Goal: Task Accomplishment & Management: Use online tool/utility

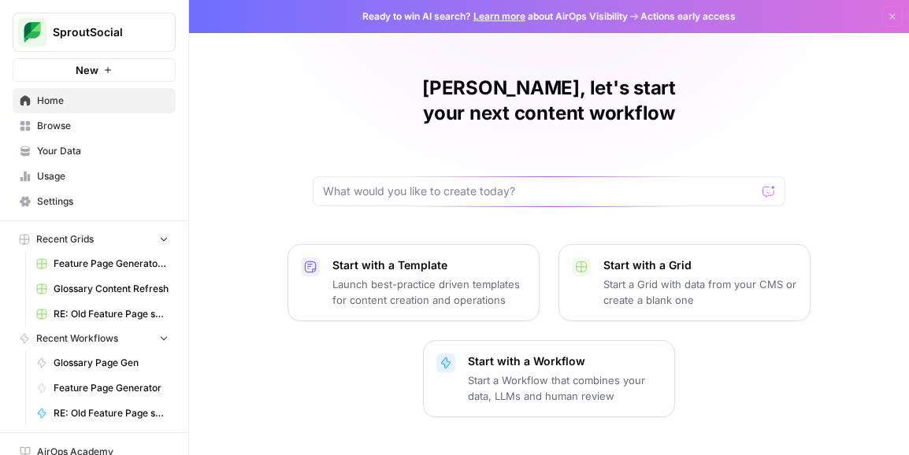
click at [72, 128] on span "Browse" at bounding box center [103, 126] width 132 height 14
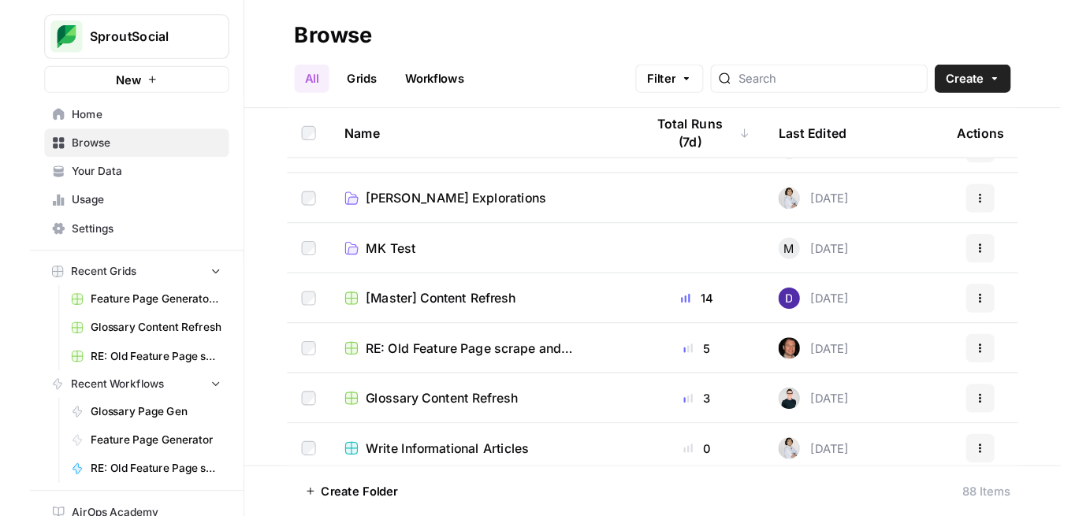
scroll to position [41, 0]
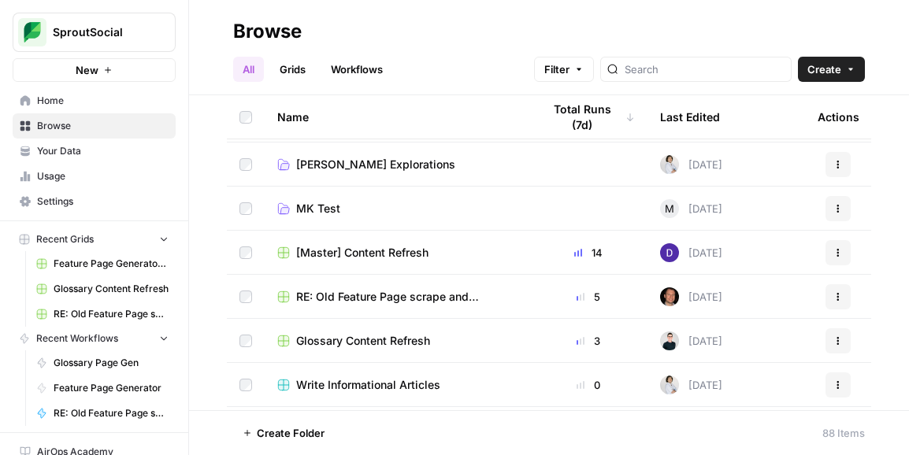
click at [115, 266] on span "Feature Page Generator Grid" at bounding box center [111, 264] width 115 height 14
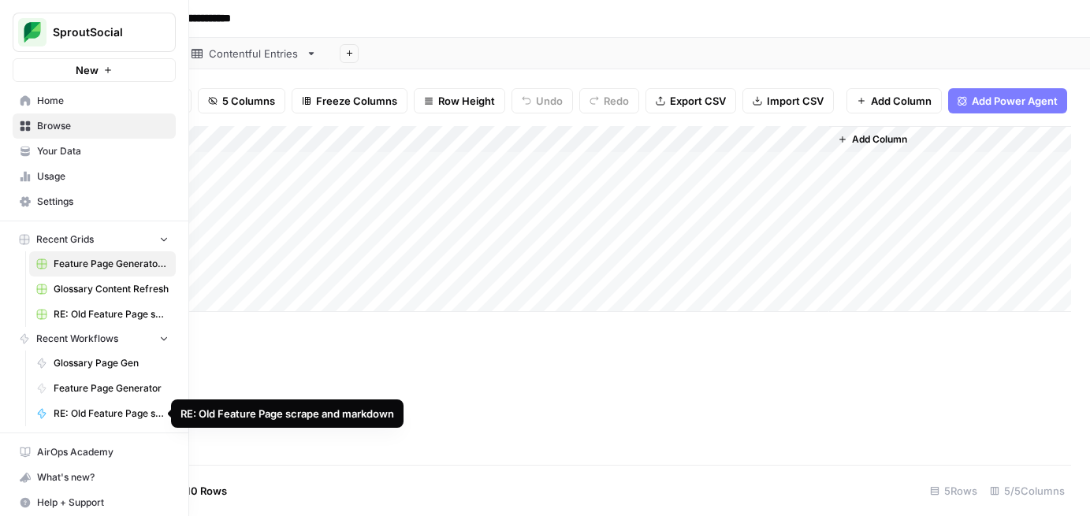
click at [102, 413] on span "RE: Old Feature Page scrape and markdown" at bounding box center [111, 414] width 115 height 14
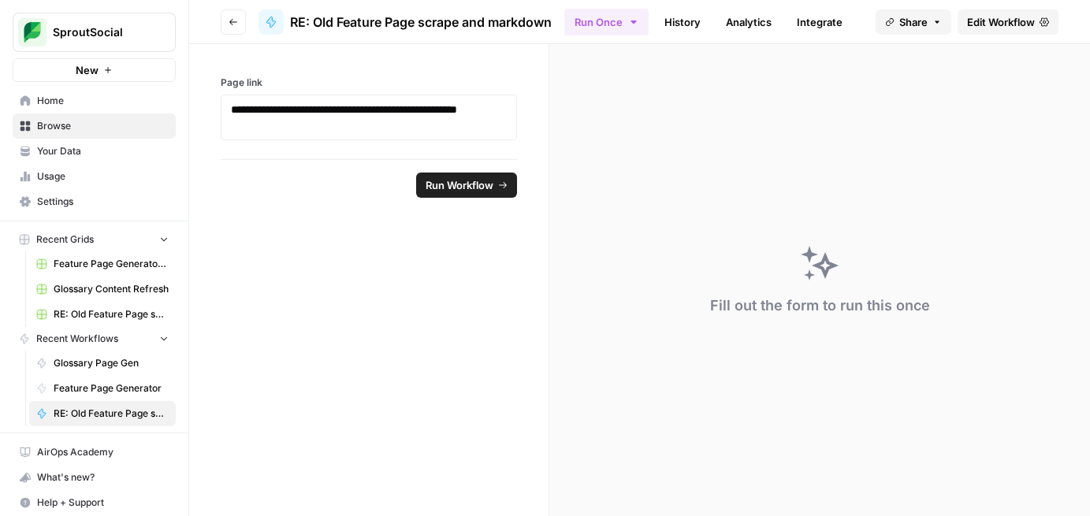
click at [909, 22] on span "Edit Workflow" at bounding box center [1001, 22] width 68 height 16
